Goal: Information Seeking & Learning: Check status

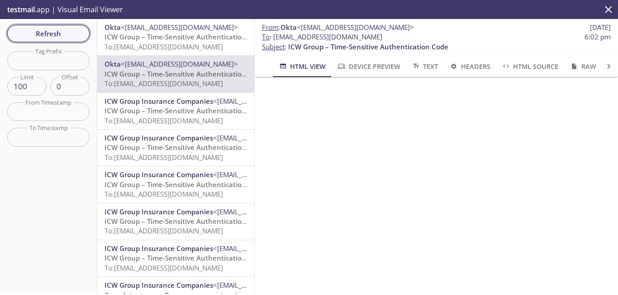
click at [62, 33] on span "Refresh" at bounding box center [48, 34] width 68 height 12
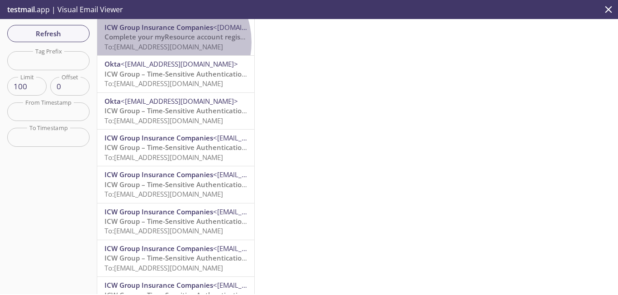
click at [172, 42] on span "To: [EMAIL_ADDRESS][DOMAIN_NAME]" at bounding box center [164, 46] width 119 height 9
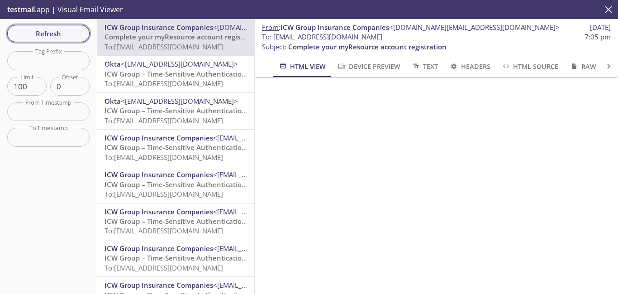
click at [61, 33] on span "Refresh" at bounding box center [48, 34] width 68 height 12
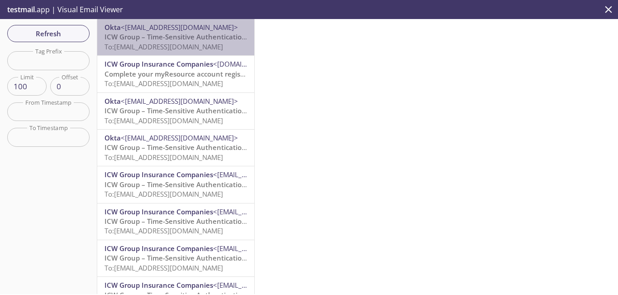
click at [200, 52] on div "Okta <[EMAIL_ADDRESS][DOMAIN_NAME]> ICW Group – Time-Sensitive Authentication C…" at bounding box center [175, 37] width 157 height 36
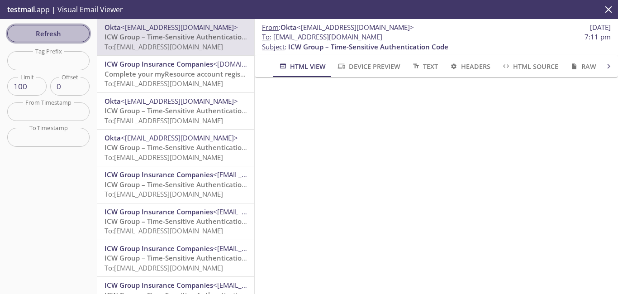
click at [62, 33] on span "Refresh" at bounding box center [48, 34] width 68 height 12
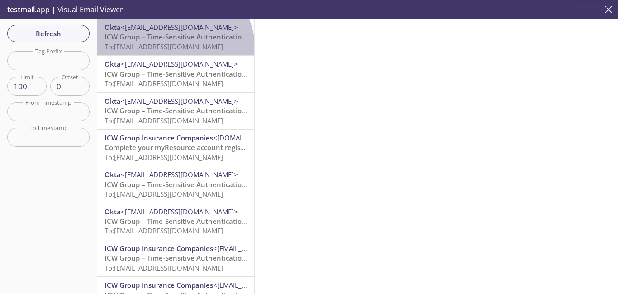
click at [173, 50] on span "To: [EMAIL_ADDRESS][DOMAIN_NAME]" at bounding box center [164, 46] width 119 height 9
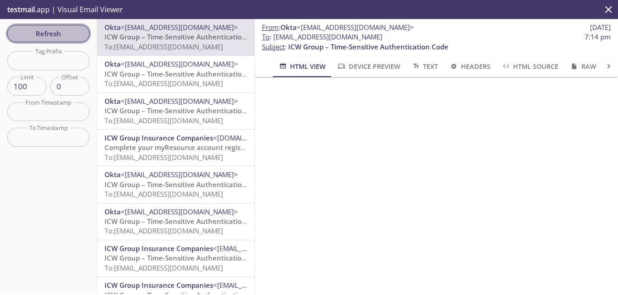
click at [63, 33] on span "Refresh" at bounding box center [48, 34] width 68 height 12
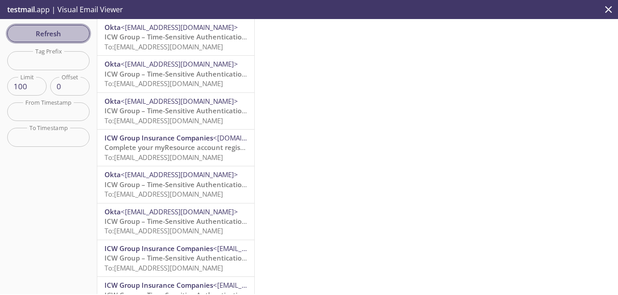
click at [67, 35] on span "Refresh" at bounding box center [48, 34] width 68 height 12
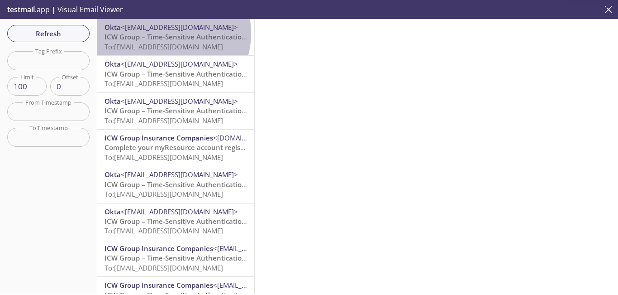
click at [163, 33] on span "ICW Group – Time-Sensitive Authentication Code" at bounding box center [185, 36] width 160 height 9
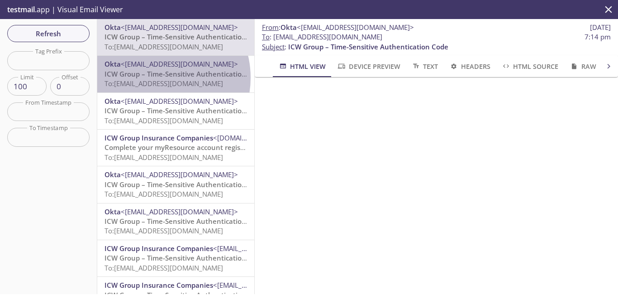
click at [154, 77] on span "ICW Group – Time-Sensitive Authentication Code" at bounding box center [185, 73] width 160 height 9
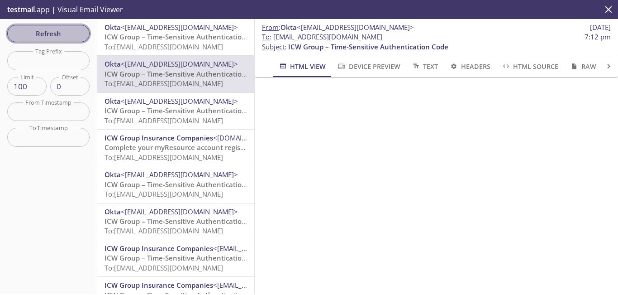
click at [60, 34] on span "Refresh" at bounding box center [48, 34] width 68 height 12
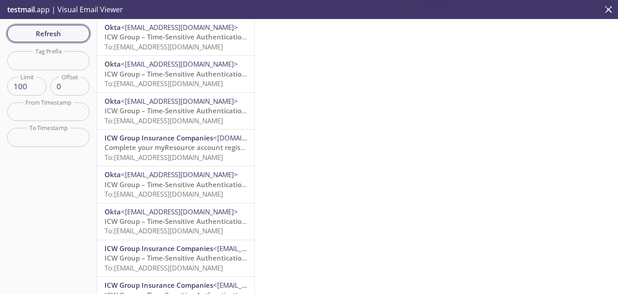
click at [60, 34] on span "Refresh" at bounding box center [48, 34] width 68 height 12
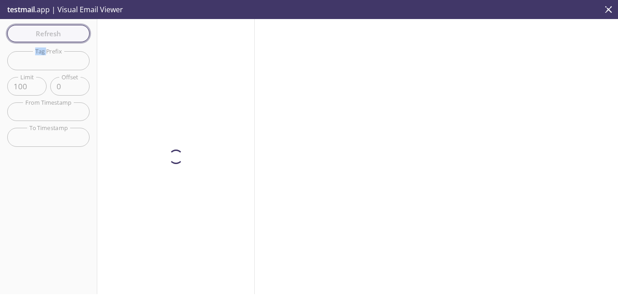
click at [60, 34] on div "Refresh Filters Tag Prefix Tag Prefix Limit 100 Limit Offset 0 Offset From Time…" at bounding box center [48, 156] width 97 height 275
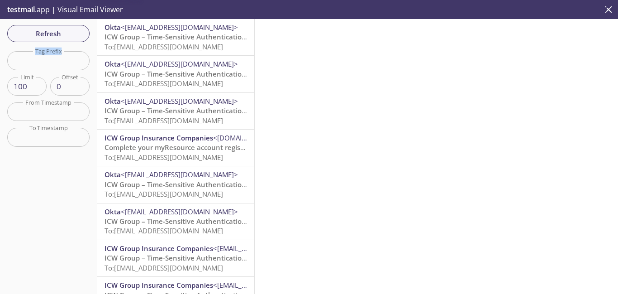
click at [60, 34] on div "Refresh Filters Tag Prefix Tag Prefix Limit 100 Limit Offset 0 Offset From Time…" at bounding box center [48, 156] width 97 height 275
click at [48, 33] on span "Refresh" at bounding box center [48, 34] width 68 height 12
click at [77, 33] on span "Refresh" at bounding box center [48, 34] width 68 height 12
click at [405, 124] on div at bounding box center [436, 156] width 363 height 275
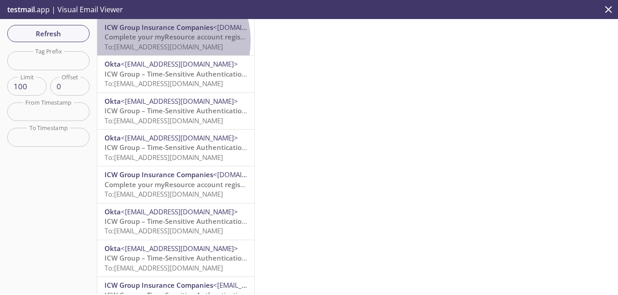
click at [160, 41] on span "Complete your myResource account registration" at bounding box center [184, 36] width 158 height 9
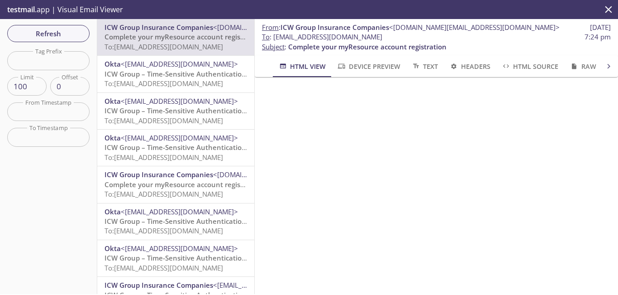
drag, startPoint x: 359, startPoint y: 35, endPoint x: 276, endPoint y: 38, distance: 82.4
click at [276, 38] on span "To : [EMAIL_ADDRESS][DOMAIN_NAME] 7:24 pm" at bounding box center [436, 37] width 349 height 10
click at [55, 34] on span "Refresh" at bounding box center [48, 34] width 68 height 12
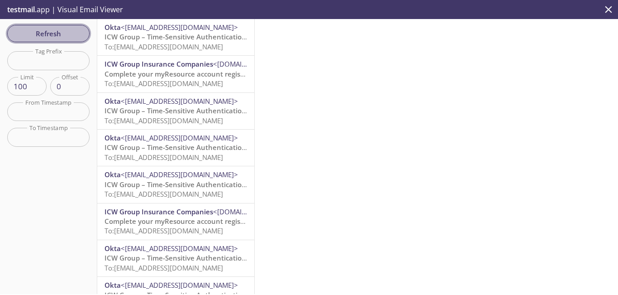
click at [64, 32] on span "Refresh" at bounding box center [48, 34] width 68 height 12
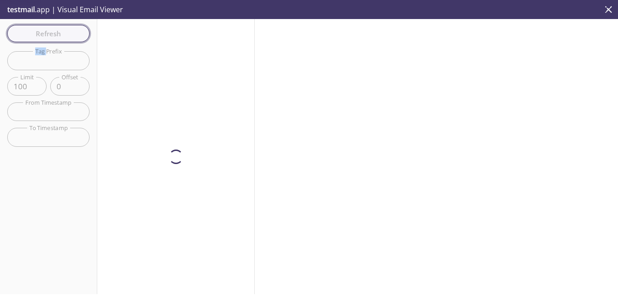
click at [64, 32] on div "Refresh Filters Tag Prefix Tag Prefix Limit 100 Limit Offset 0 Offset From Time…" at bounding box center [48, 156] width 97 height 275
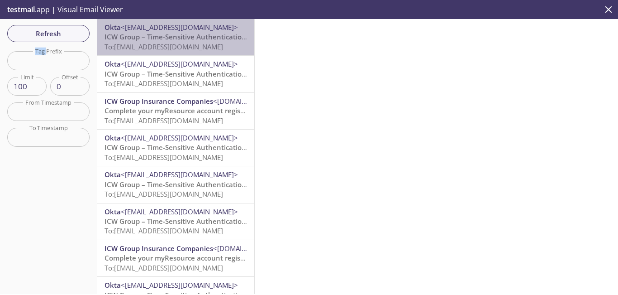
click at [196, 40] on span "ICW Group – Time-Sensitive Authentication Code" at bounding box center [185, 36] width 160 height 9
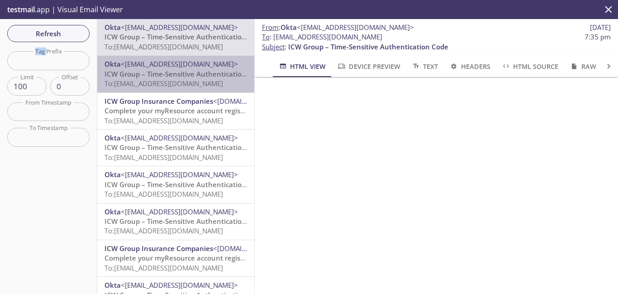
click at [183, 74] on span "ICW Group – Time-Sensitive Authentication Code" at bounding box center [185, 73] width 160 height 9
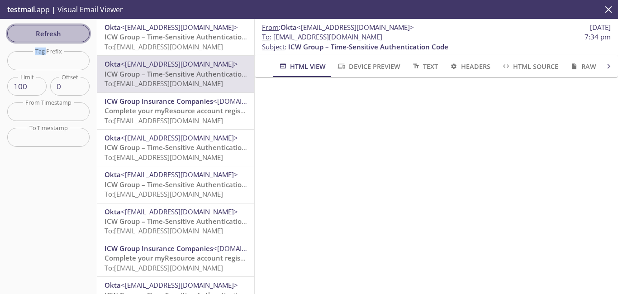
click at [57, 37] on span "Refresh" at bounding box center [48, 34] width 68 height 12
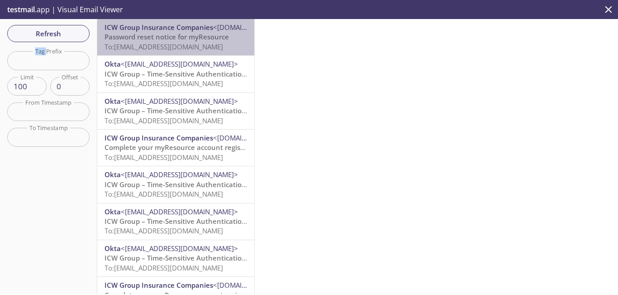
click at [205, 41] on span "Password reset notice for myResource" at bounding box center [167, 36] width 124 height 9
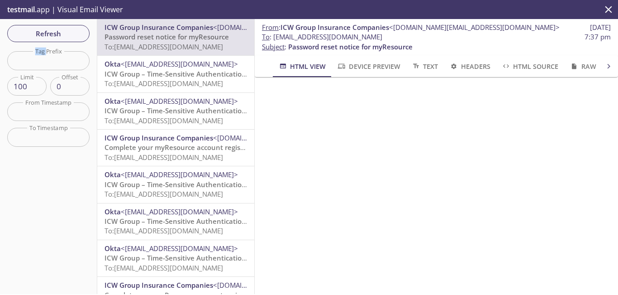
drag, startPoint x: 411, startPoint y: 38, endPoint x: 276, endPoint y: 38, distance: 134.9
click at [276, 38] on span "To : [EMAIL_ADDRESS][DOMAIN_NAME]" at bounding box center [322, 37] width 120 height 10
copy span "[EMAIL_ADDRESS][DOMAIN_NAME]"
click at [70, 30] on span "Refresh" at bounding box center [48, 34] width 68 height 12
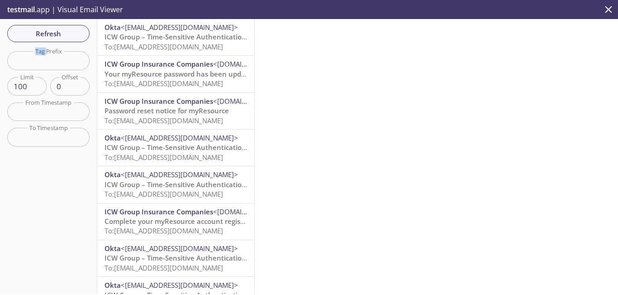
click at [200, 41] on span "ICW Group – Time-Sensitive Authentication Code" at bounding box center [185, 36] width 160 height 9
